Goal: Information Seeking & Learning: Learn about a topic

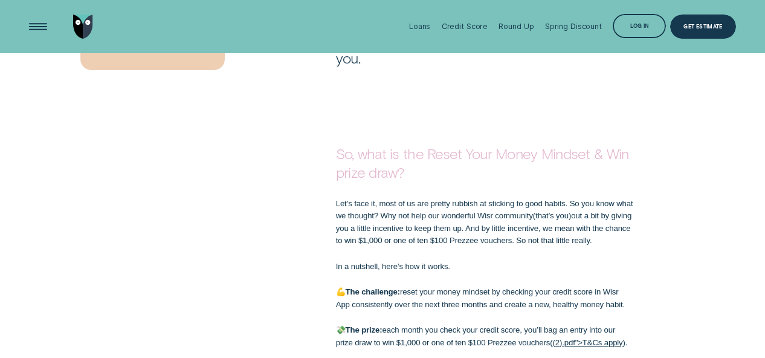
scroll to position [563, 0]
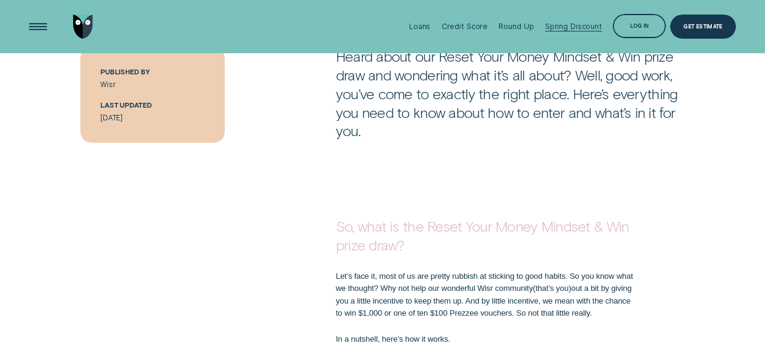
click at [571, 27] on div "Spring Discount" at bounding box center [573, 26] width 57 height 9
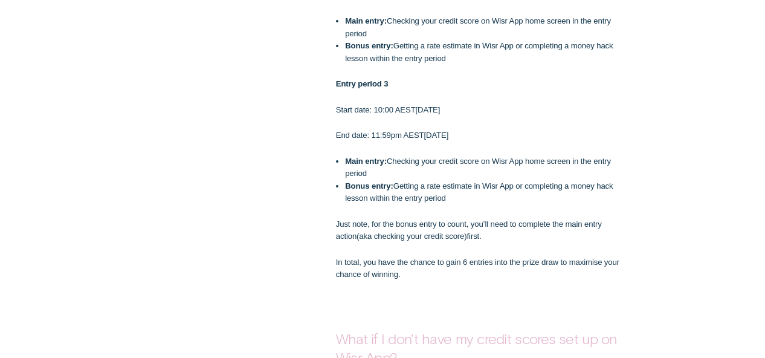
scroll to position [1074, 0]
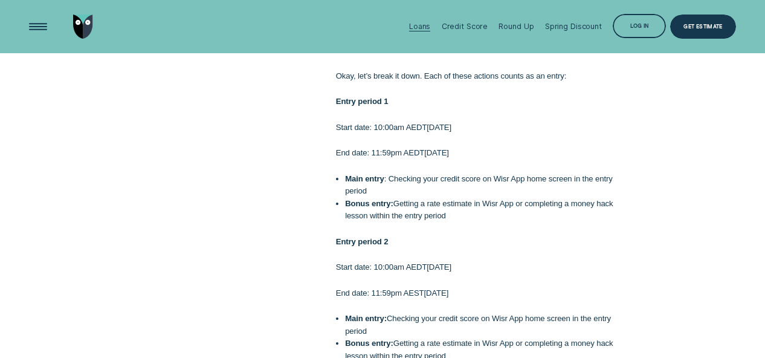
click at [423, 20] on div "Loans" at bounding box center [419, 26] width 21 height 53
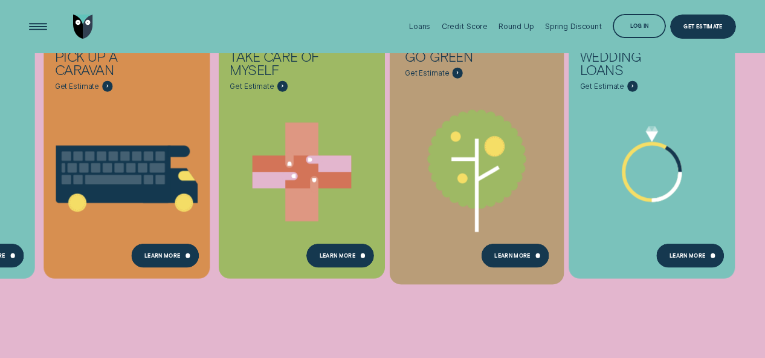
scroll to position [434, 0]
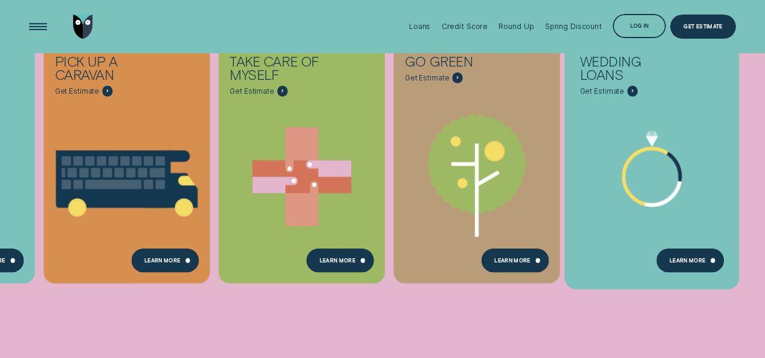
click at [703, 187] on icon "Wedding Loans - Learn more" at bounding box center [651, 176] width 175 height 133
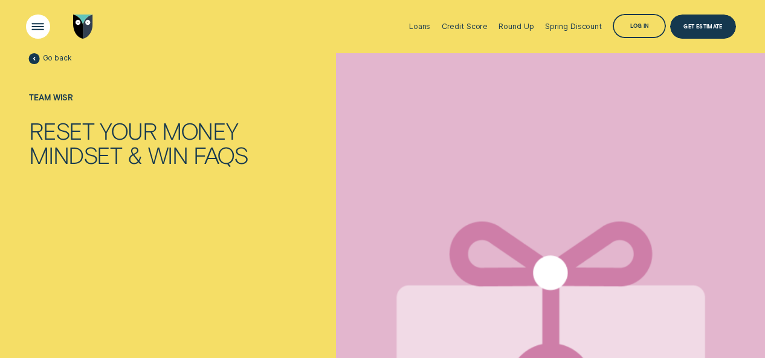
click at [37, 22] on div "Open Menu" at bounding box center [38, 27] width 34 height 34
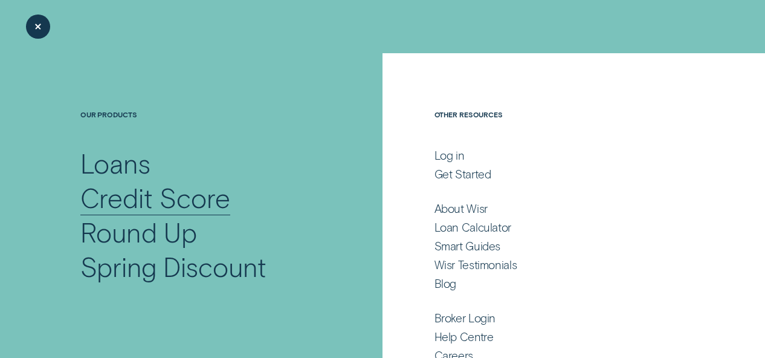
click at [172, 209] on div "Credit Score" at bounding box center [155, 197] width 150 height 34
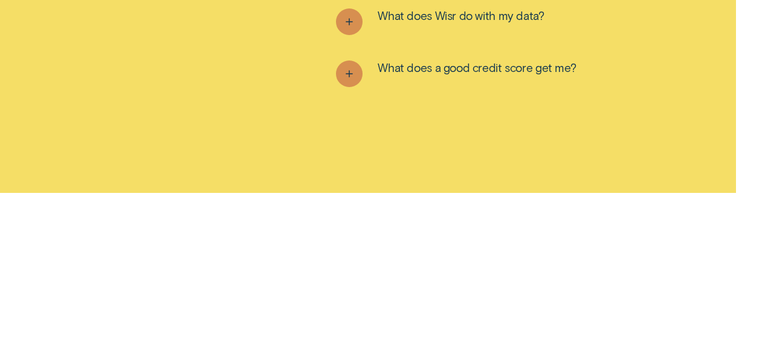
scroll to position [3639, 0]
